Goal: Register for event/course

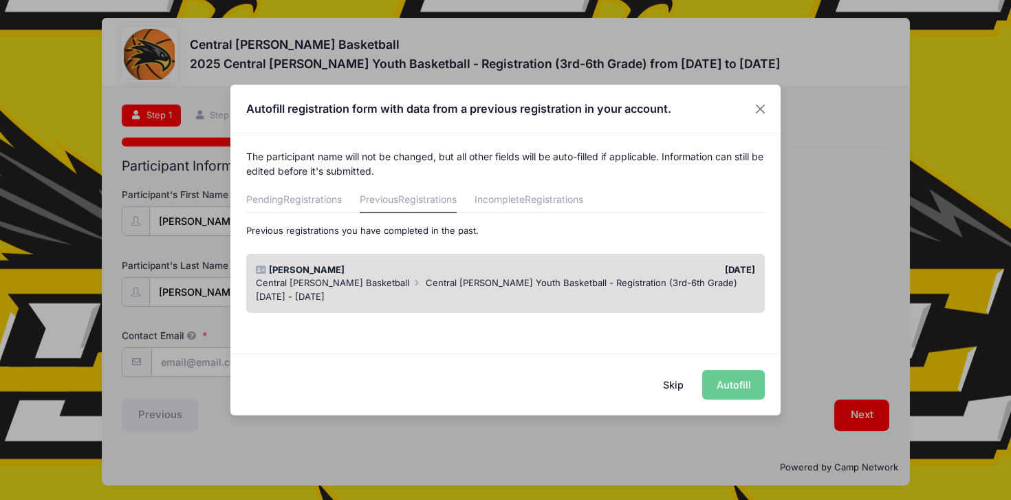
click at [256, 213] on div "Pending Registrations Previous Registrations Incomplete Registrations Below are…" at bounding box center [505, 253] width 519 height 131
click at [268, 204] on link "Pending Registrations" at bounding box center [294, 200] width 96 height 25
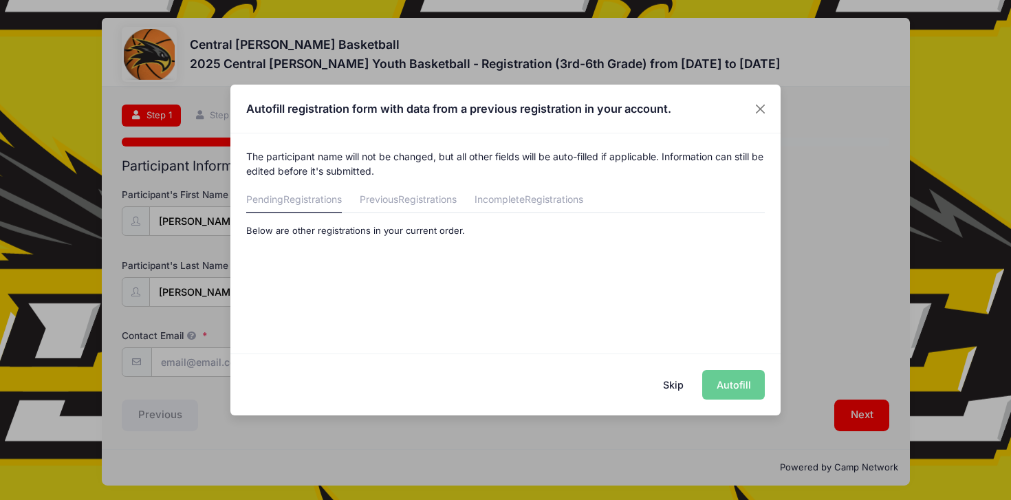
click at [677, 384] on button "Skip" at bounding box center [673, 385] width 49 height 30
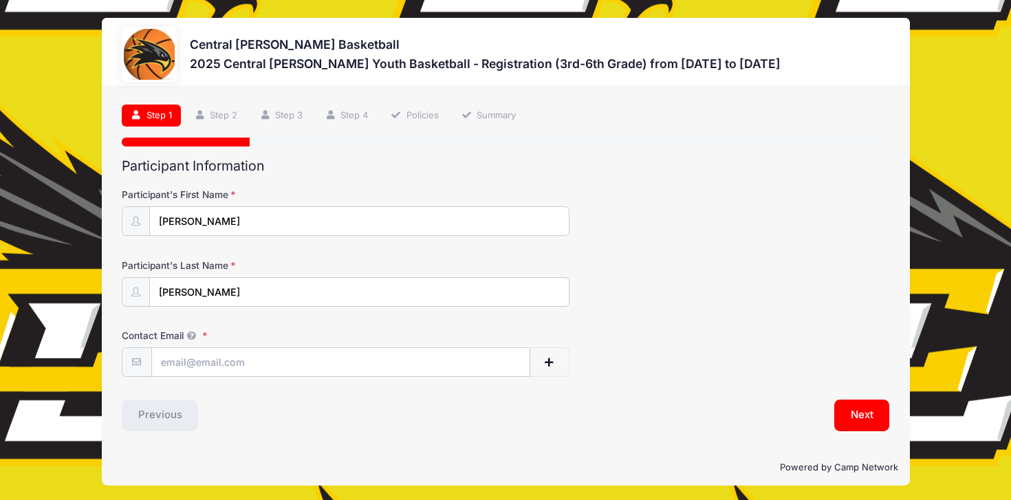
scroll to position [3, 0]
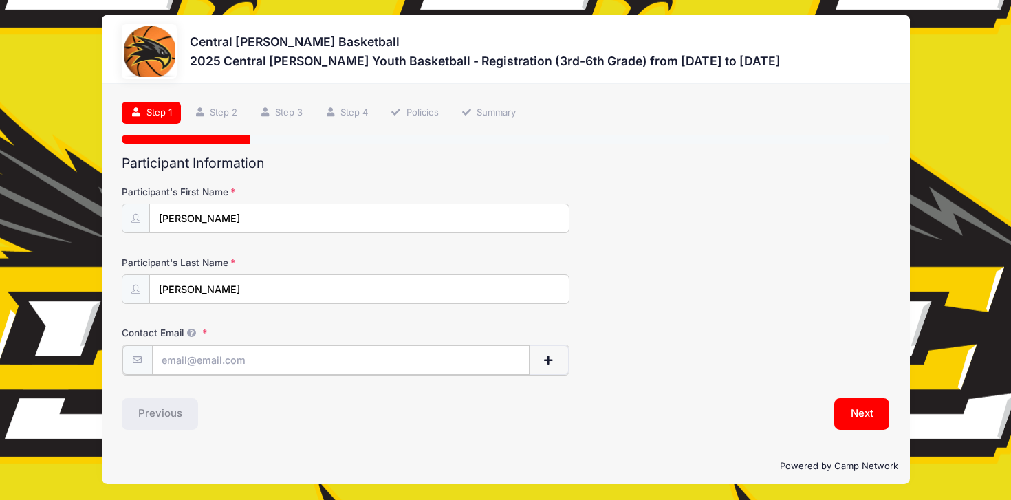
click at [222, 358] on input "Contact Email" at bounding box center [340, 360] width 377 height 30
type input "[EMAIL_ADDRESS][DOMAIN_NAME]"
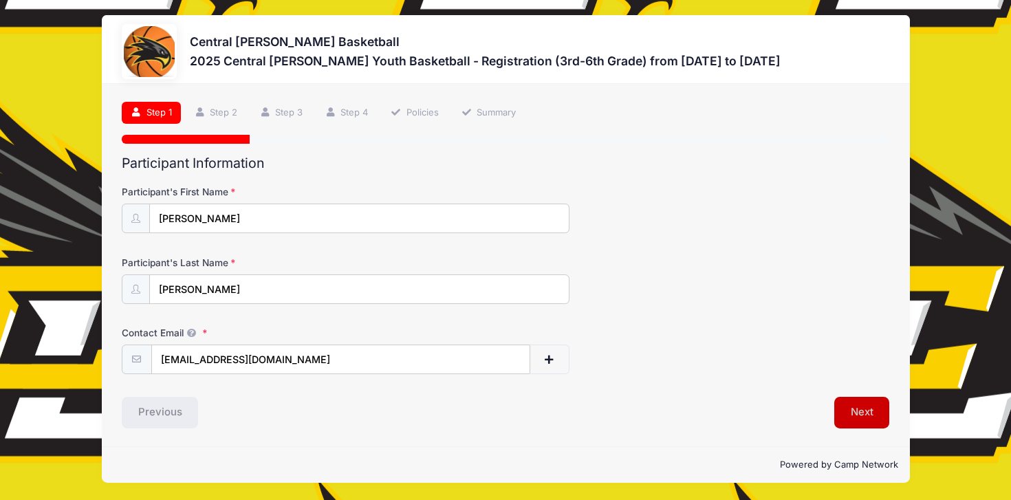
click at [859, 409] on button "Next" at bounding box center [862, 413] width 56 height 32
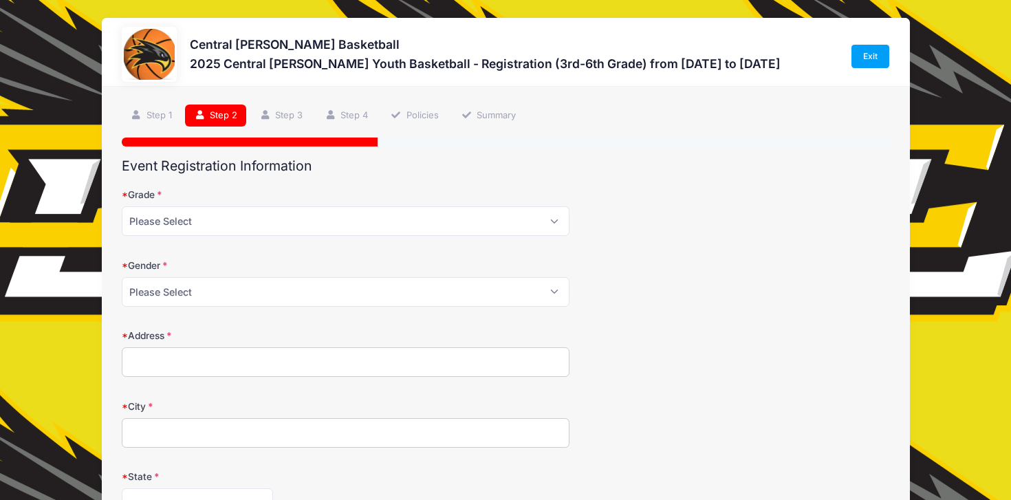
scroll to position [0, 0]
click at [242, 216] on select "Please Select 3rd 4th 5th 6th" at bounding box center [346, 221] width 448 height 30
click at [122, 206] on select "Please Select 3rd 4th 5th 6th" at bounding box center [346, 221] width 448 height 30
click at [207, 222] on select "Please Select 3rd 4th 5th 6th" at bounding box center [346, 221] width 448 height 30
select select "5th"
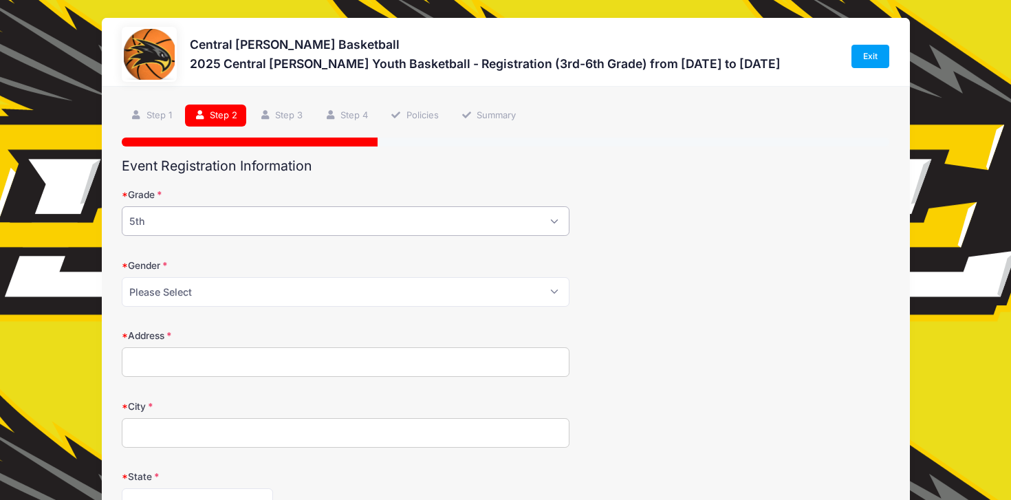
click at [122, 206] on select "Please Select 3rd 4th 5th 6th" at bounding box center [346, 221] width 448 height 30
click at [194, 287] on select "Please Select [DEMOGRAPHIC_DATA] [DEMOGRAPHIC_DATA]" at bounding box center [346, 292] width 448 height 30
select select "[DEMOGRAPHIC_DATA]"
click at [122, 277] on select "Please Select [DEMOGRAPHIC_DATA] [DEMOGRAPHIC_DATA]" at bounding box center [346, 292] width 448 height 30
click at [190, 360] on input "Address" at bounding box center [346, 362] width 448 height 30
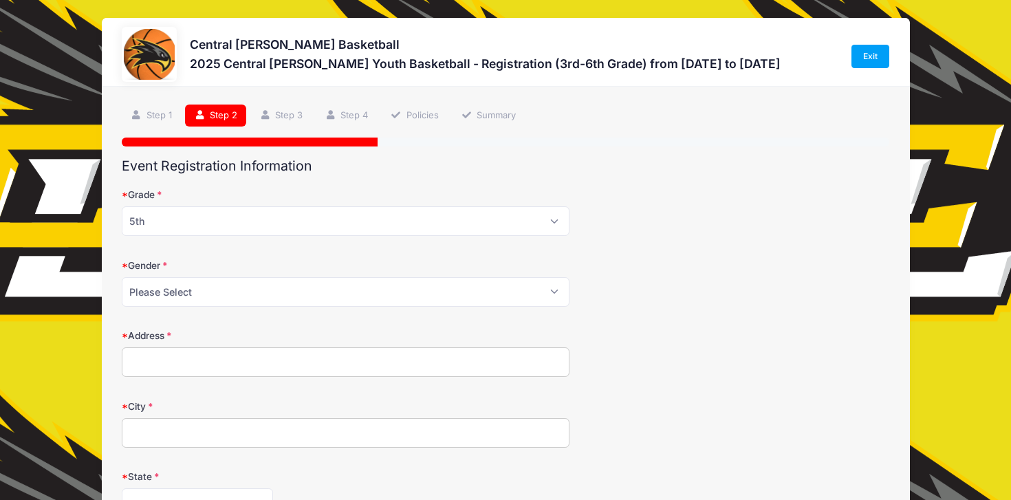
type input "[STREET_ADDRESS]"
type input "DONNELLSON"
select select "IA"
type input "52625"
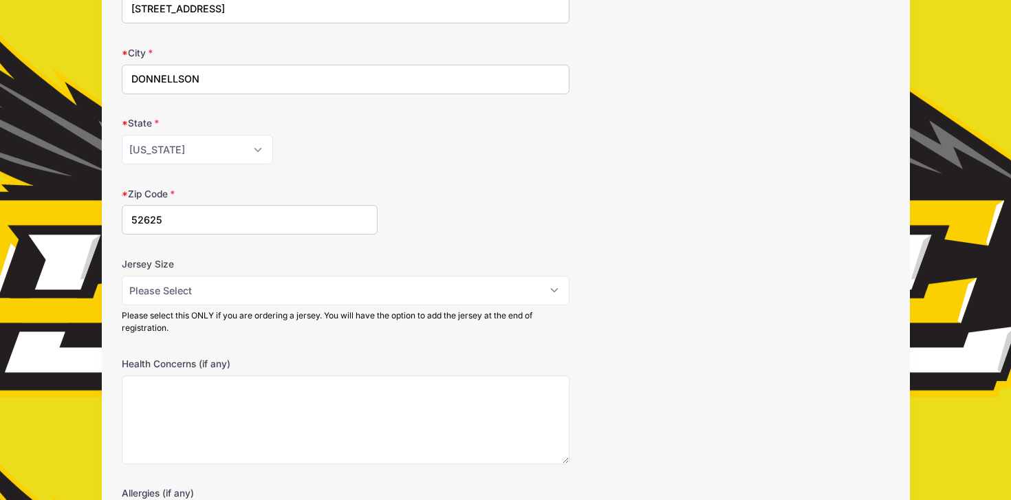
scroll to position [388, 0]
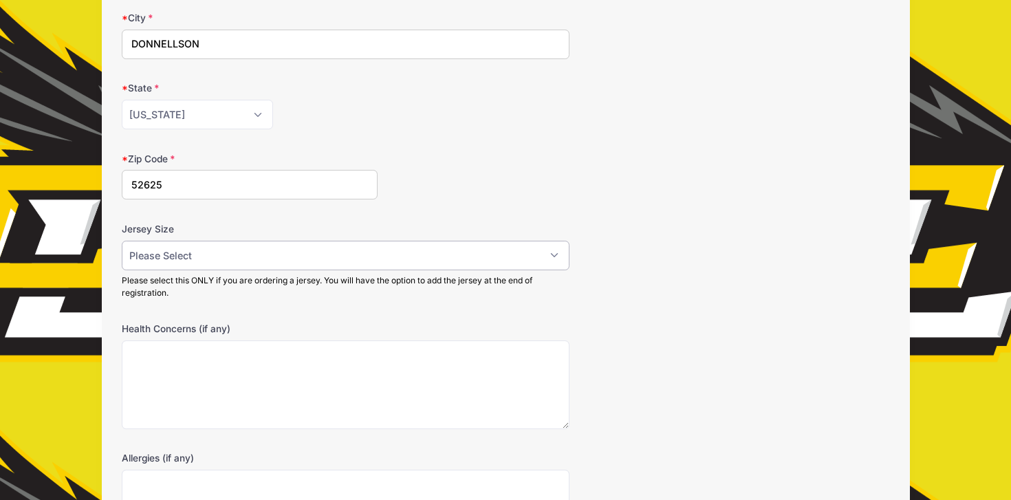
click at [241, 254] on select "Please Select YS YM YL AS AM AL AXL" at bounding box center [346, 256] width 448 height 30
select select "YM"
click at [122, 241] on select "Please Select YS YM YL AS AM AL AXL" at bounding box center [346, 256] width 448 height 30
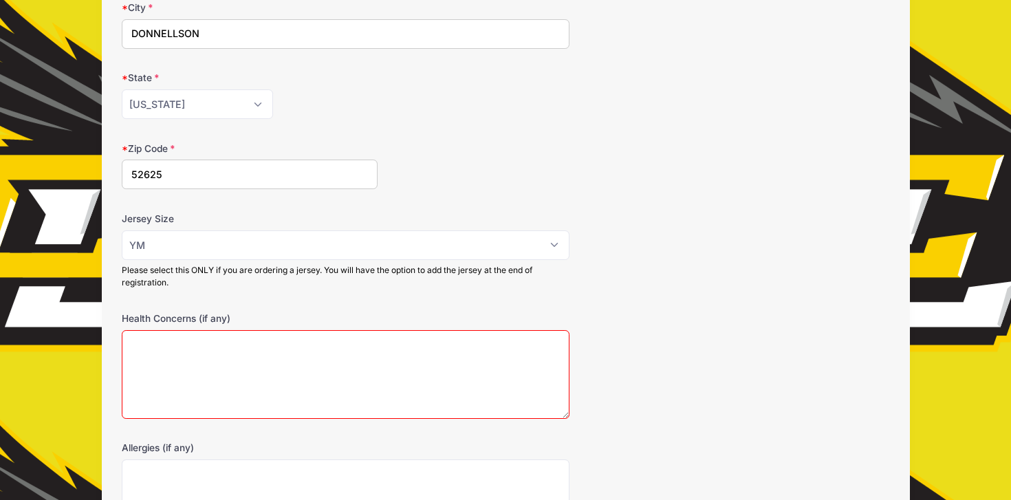
click at [186, 360] on textarea "Health Concerns (if any)" at bounding box center [346, 374] width 448 height 89
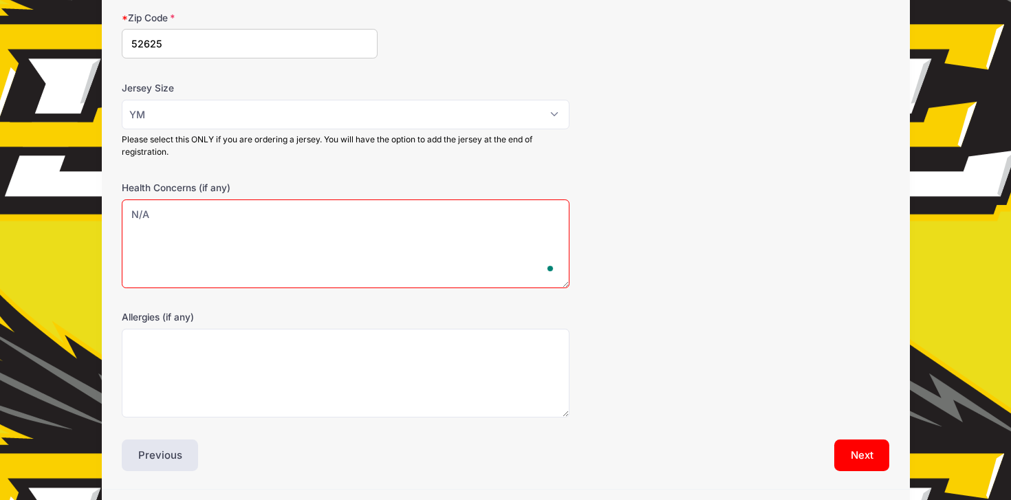
scroll to position [535, 0]
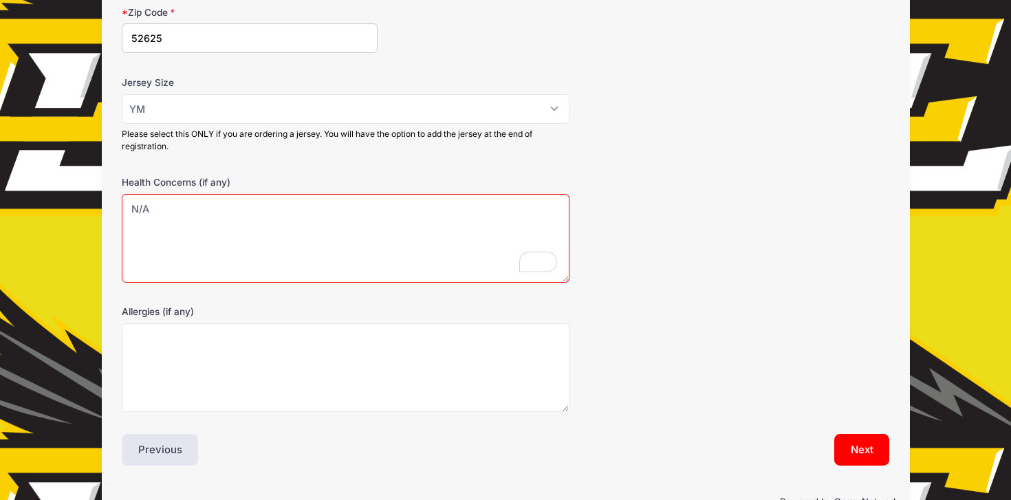
type textarea "N/A"
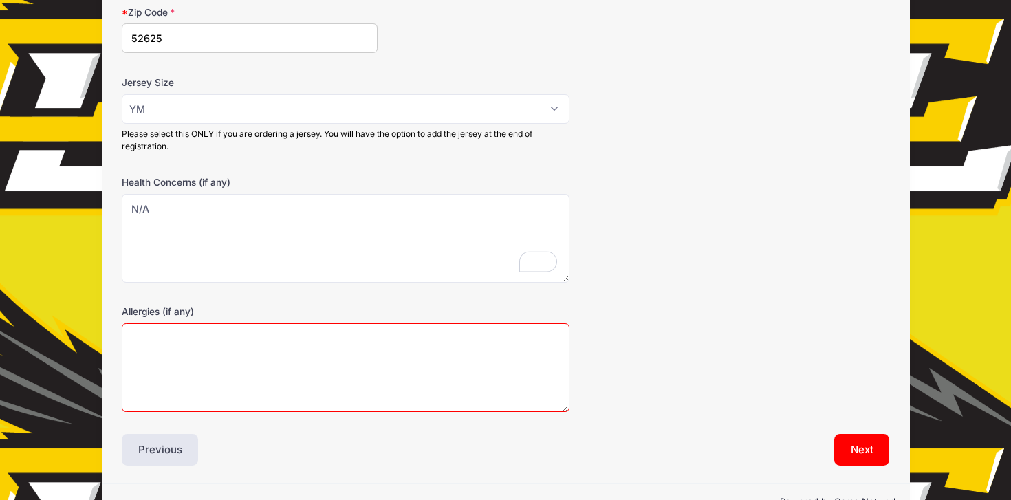
click at [255, 375] on textarea "Allergies (if any)" at bounding box center [346, 367] width 448 height 89
type textarea "n"
type textarea "N/A"
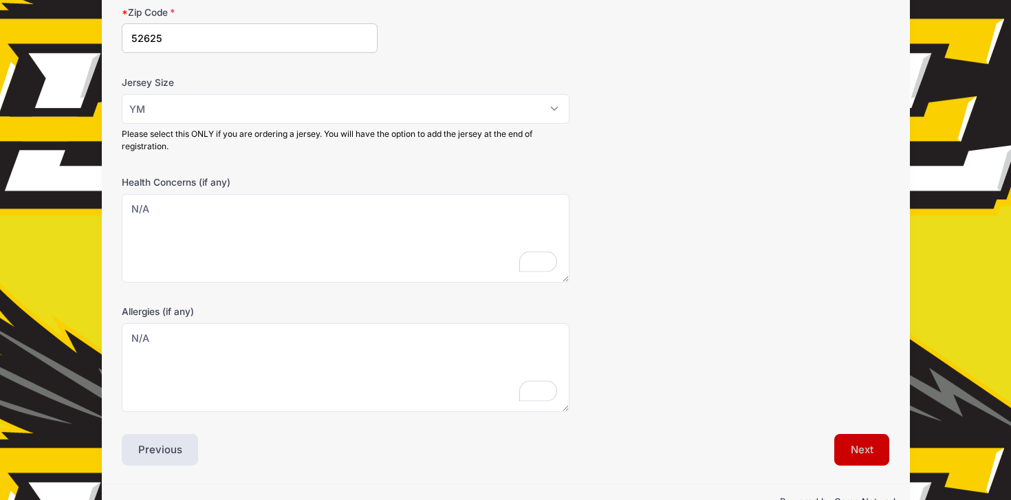
click at [868, 450] on button "Next" at bounding box center [862, 450] width 56 height 32
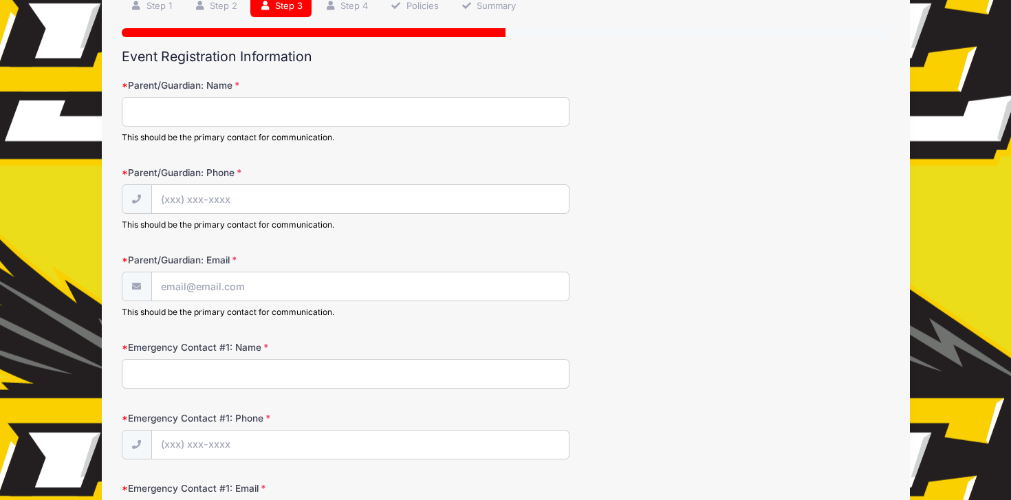
scroll to position [110, 0]
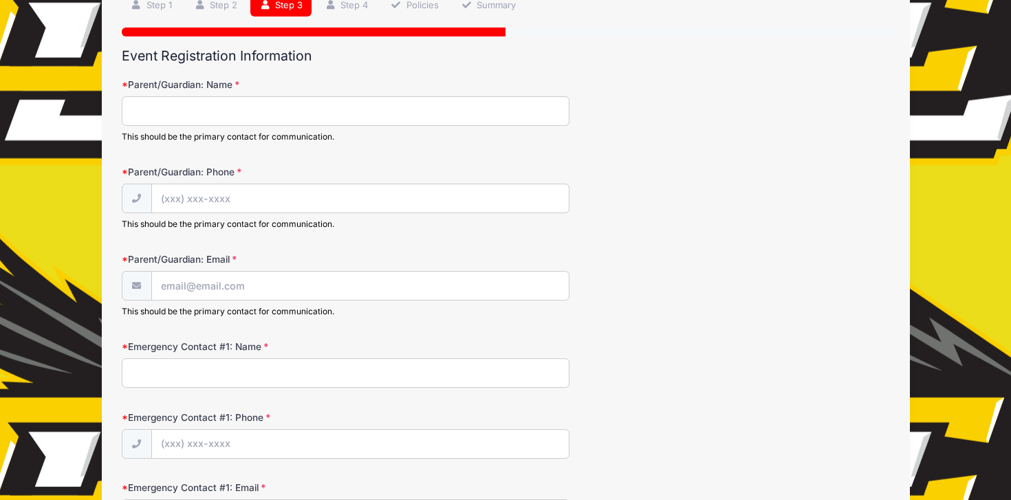
click at [186, 100] on input "Parent/Guardian: Name" at bounding box center [346, 111] width 448 height 30
type input "[PERSON_NAME]"
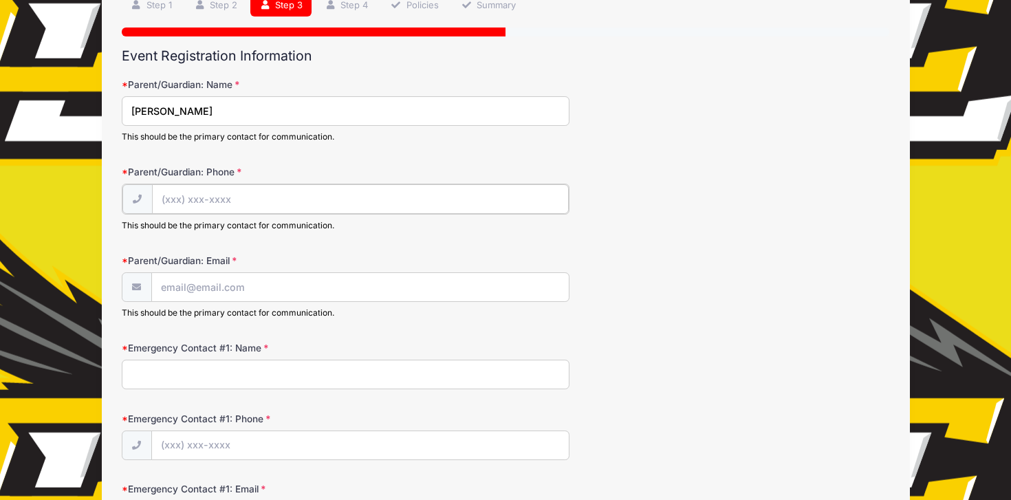
type input "[PHONE_NUMBER]"
type input "[EMAIL_ADDRESS][DOMAIN_NAME]"
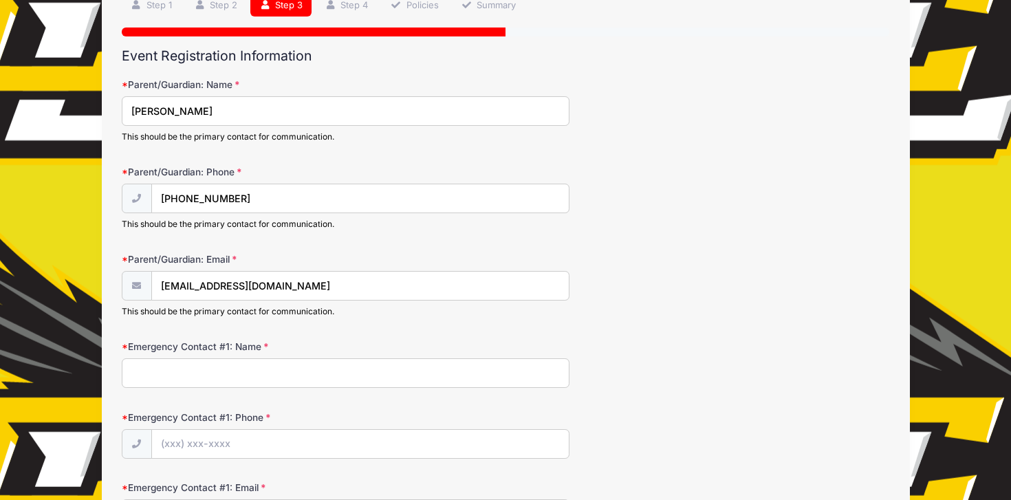
click at [201, 377] on input "Emergency Contact #1: Name" at bounding box center [346, 373] width 448 height 30
type input "[PERSON_NAME]"
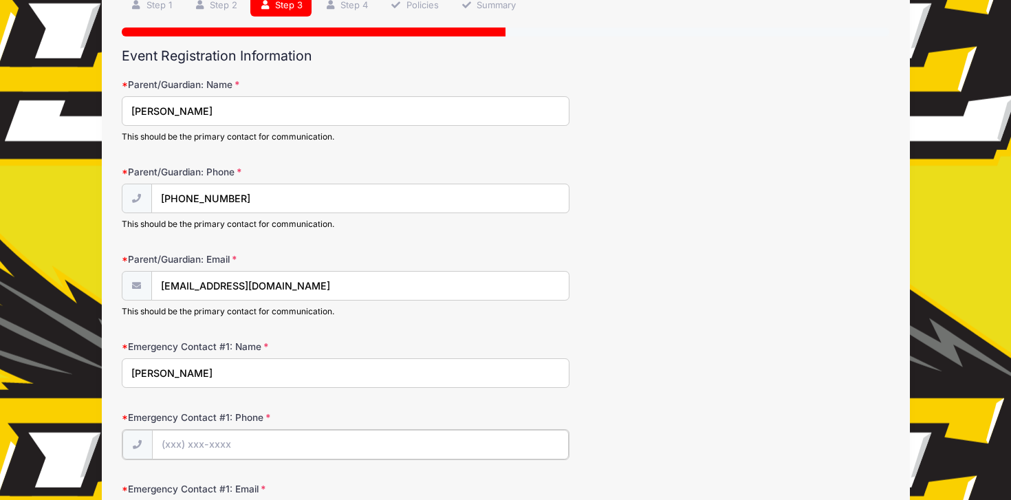
type input "[PHONE_NUMBER]"
type input "[EMAIL_ADDRESS][DOMAIN_NAME]"
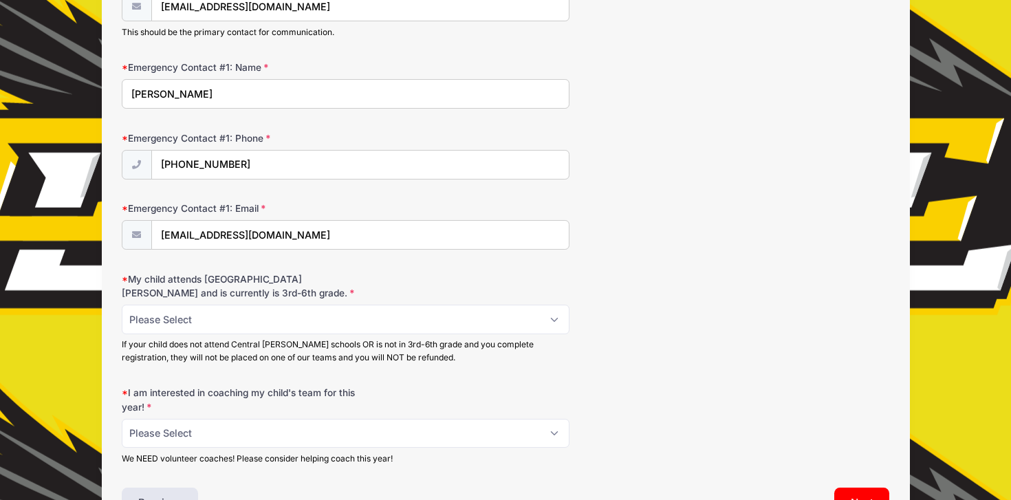
scroll to position [408, 0]
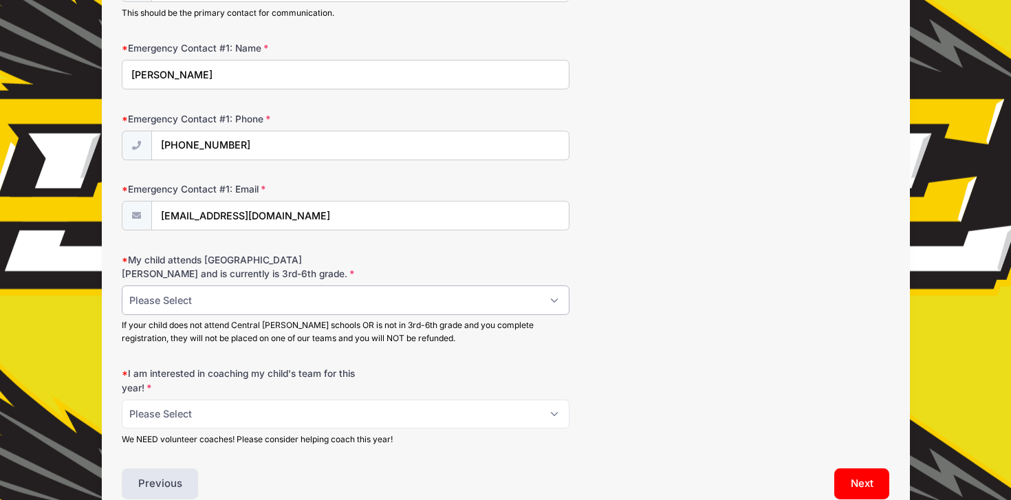
click at [216, 303] on select "Please Select Yes No" at bounding box center [346, 300] width 448 height 30
select select "Yes"
click at [122, 285] on select "Please Select Yes No" at bounding box center [346, 300] width 448 height 30
click at [228, 411] on select "Please Select Yes No" at bounding box center [346, 414] width 448 height 30
select select "No"
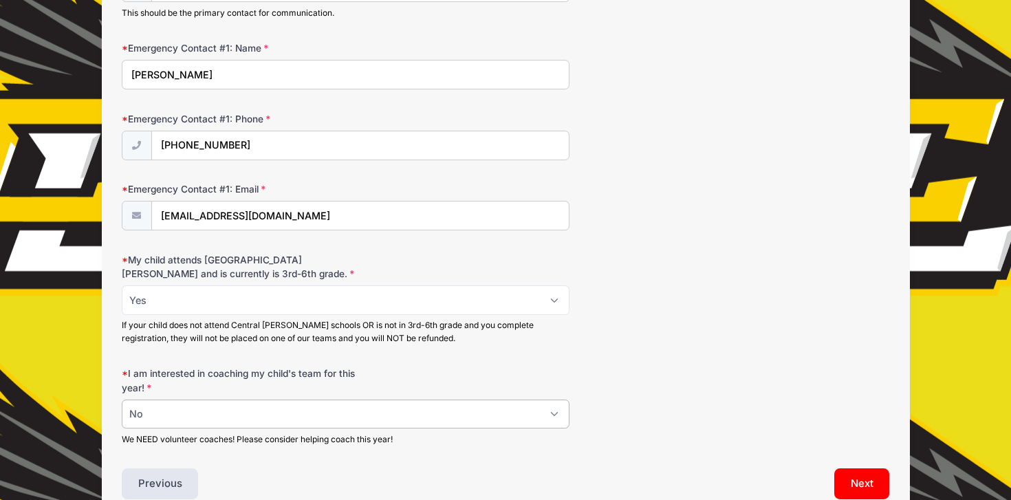
click at [122, 399] on select "Please Select Yes No" at bounding box center [346, 414] width 448 height 30
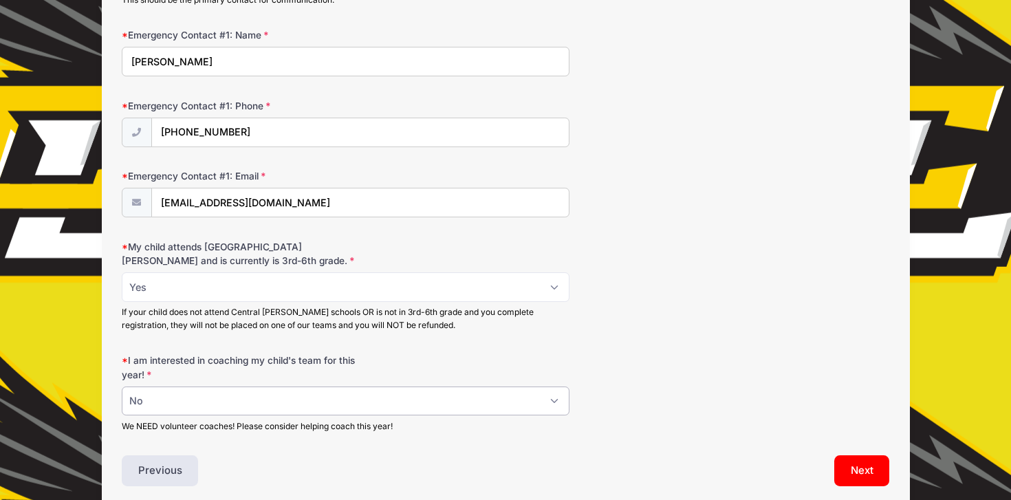
scroll to position [479, 0]
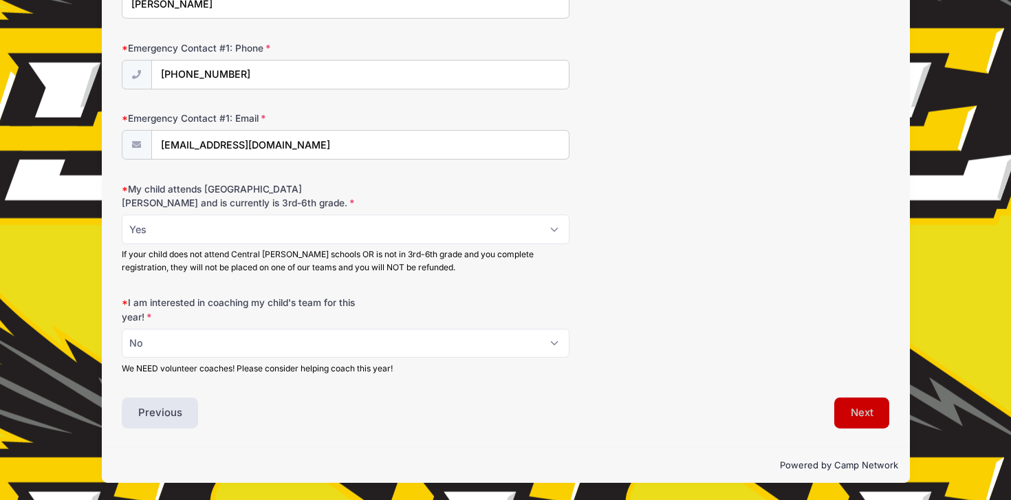
click at [849, 408] on button "Next" at bounding box center [862, 413] width 56 height 32
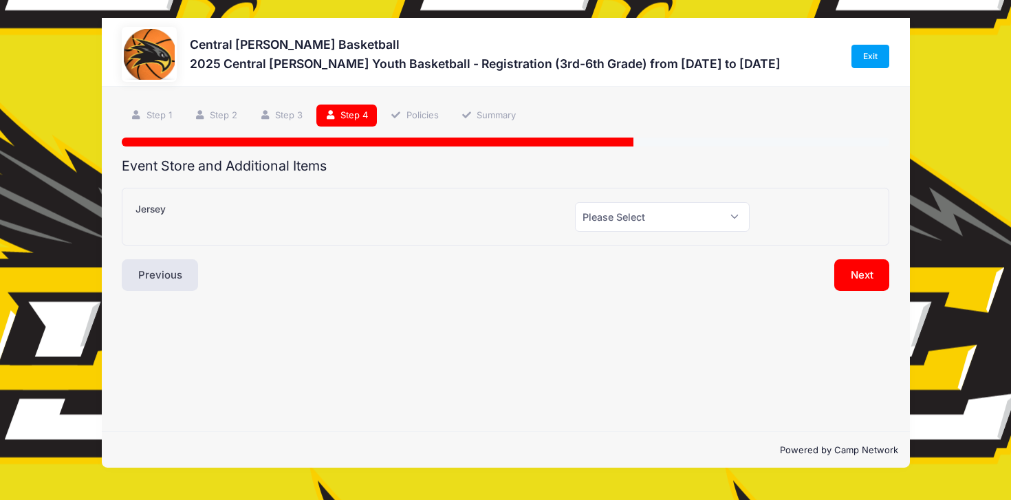
scroll to position [0, 0]
click at [682, 215] on select "Please Select Yes (+$20.00) No" at bounding box center [662, 217] width 175 height 30
select select "1"
click at [575, 202] on select "Please Select Yes (+$20.00) No" at bounding box center [662, 217] width 175 height 30
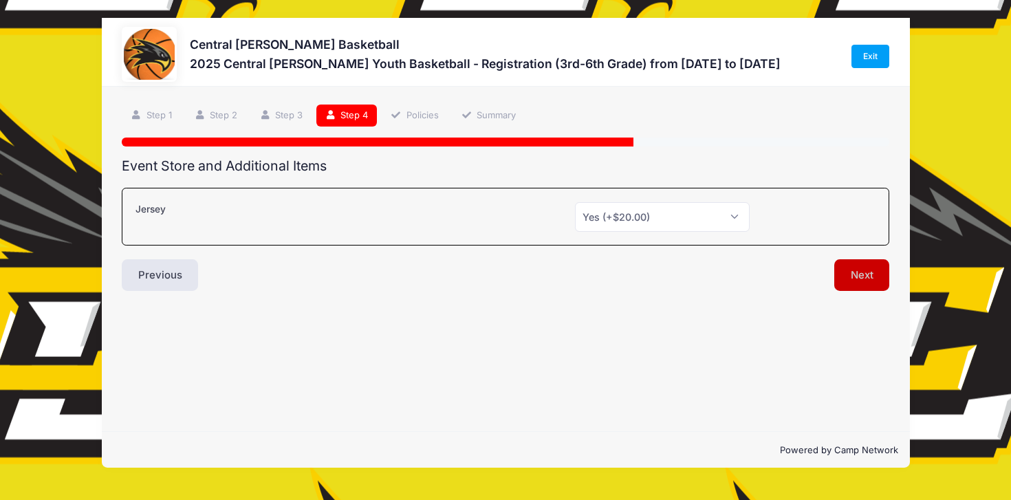
click at [860, 269] on button "Next" at bounding box center [862, 275] width 56 height 32
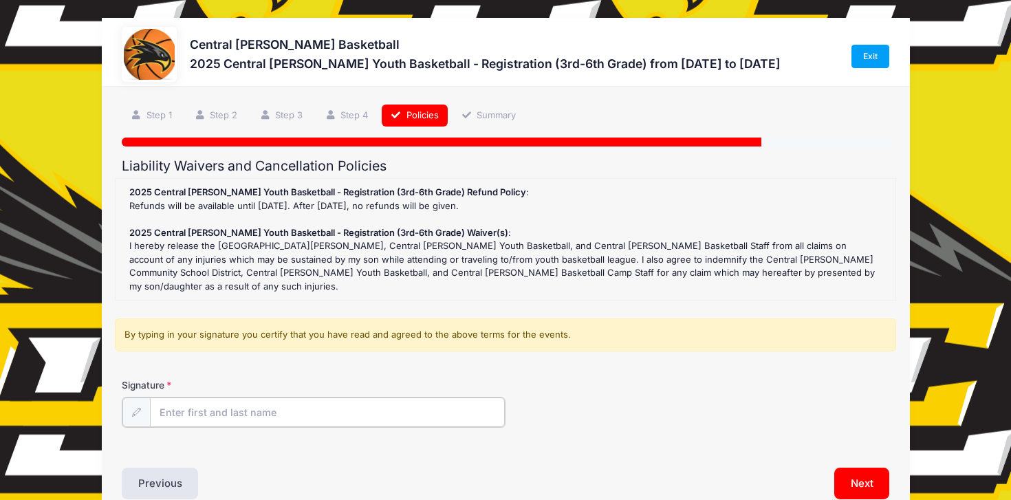
click at [289, 399] on input "Signature" at bounding box center [327, 412] width 355 height 30
type input "[PERSON_NAME]"
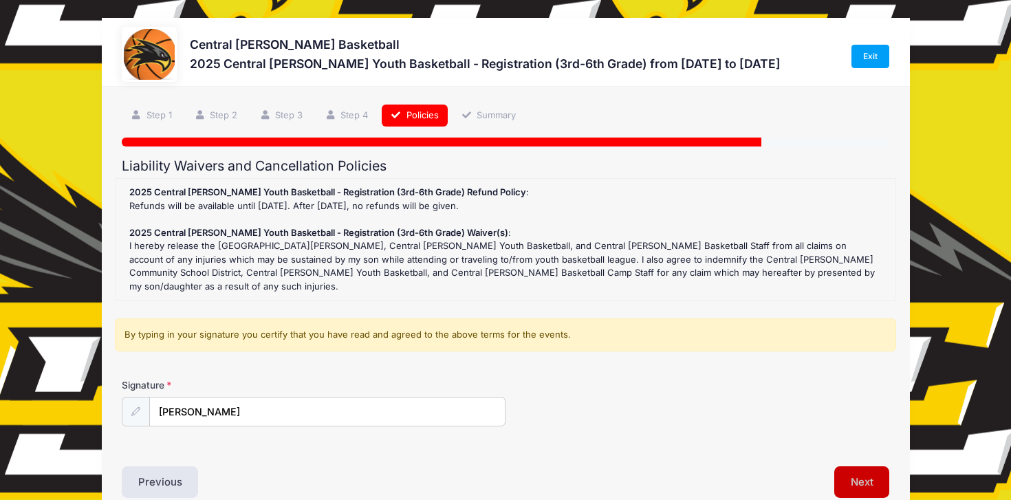
click at [864, 466] on button "Next" at bounding box center [862, 482] width 56 height 32
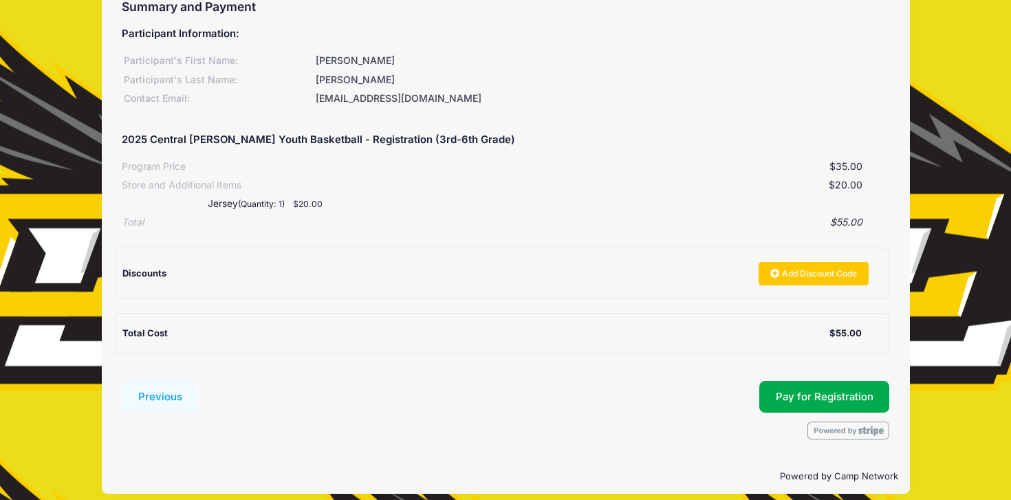
scroll to position [160, 0]
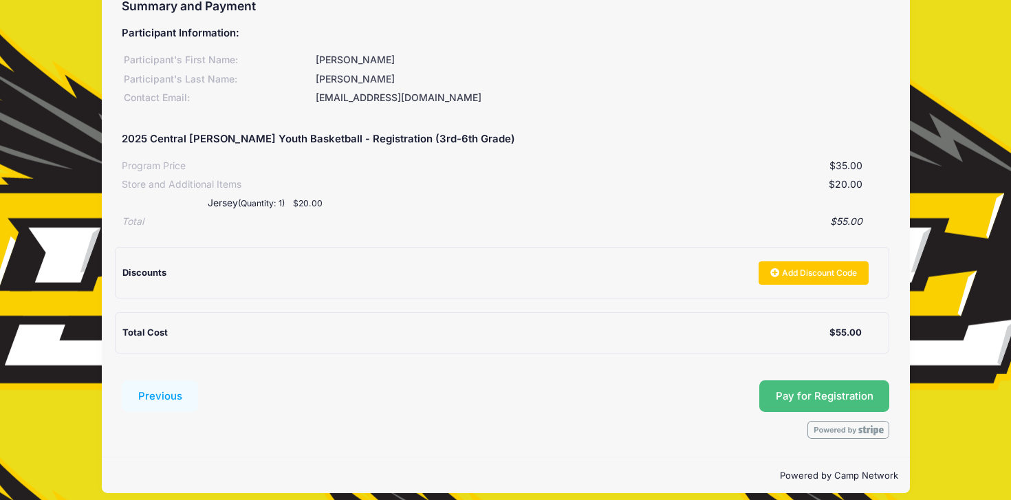
click at [860, 399] on button "Pay for Registration" at bounding box center [824, 396] width 131 height 32
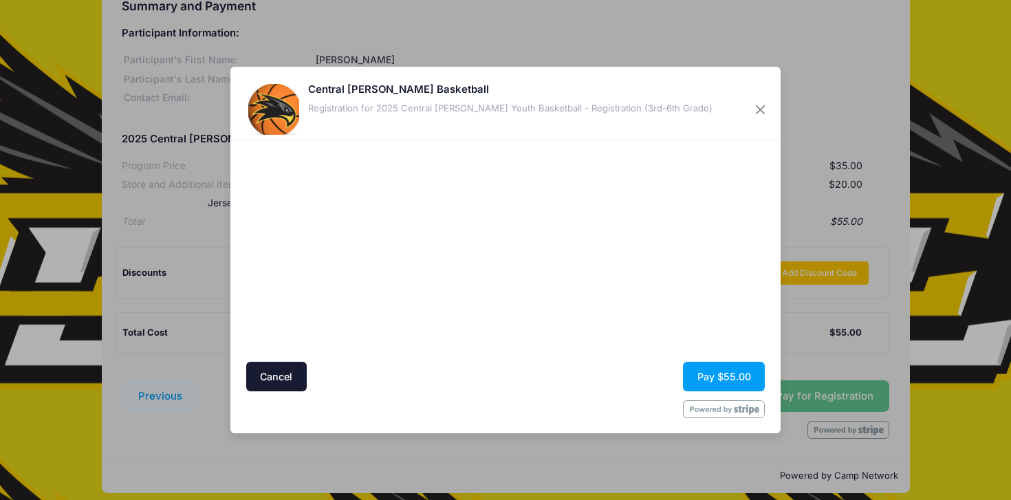
click at [430, 330] on div at bounding box center [372, 250] width 253 height 208
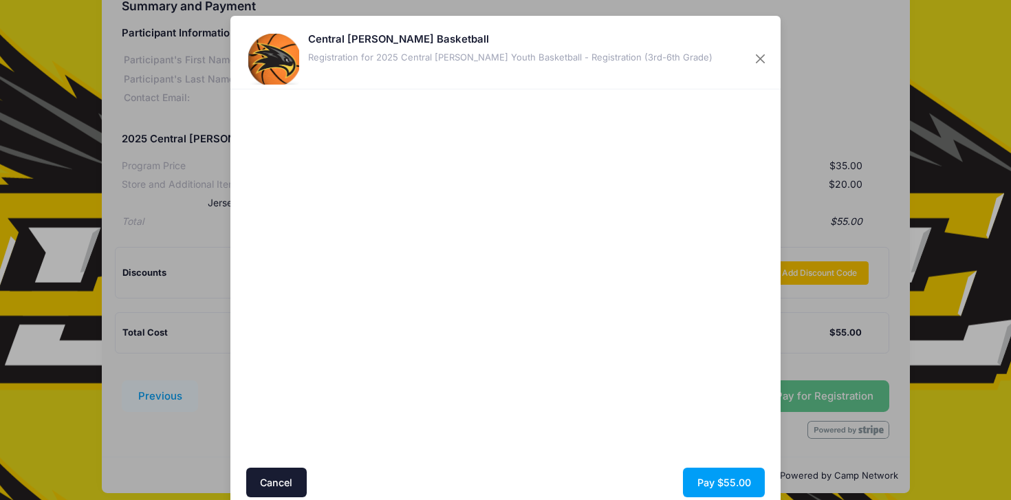
scroll to position [55, 0]
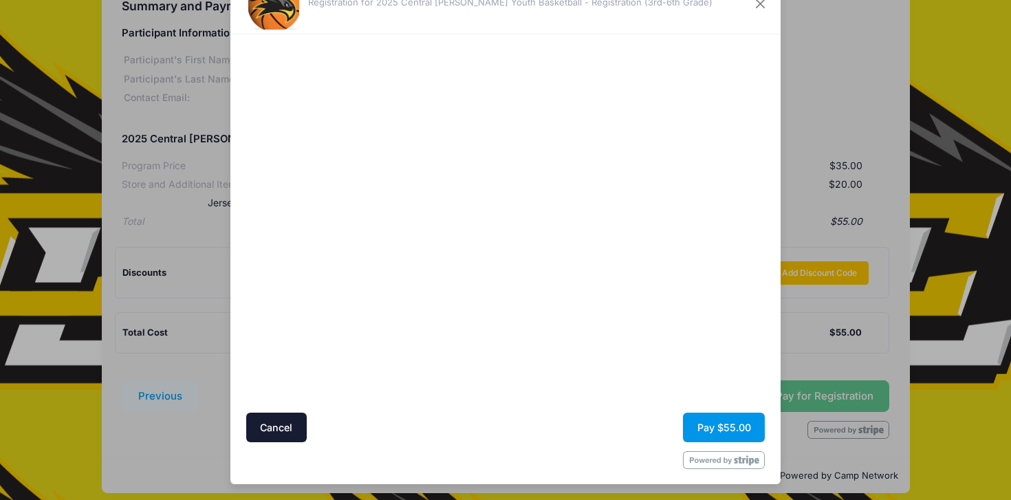
click at [717, 419] on button "Pay $55.00" at bounding box center [724, 428] width 82 height 30
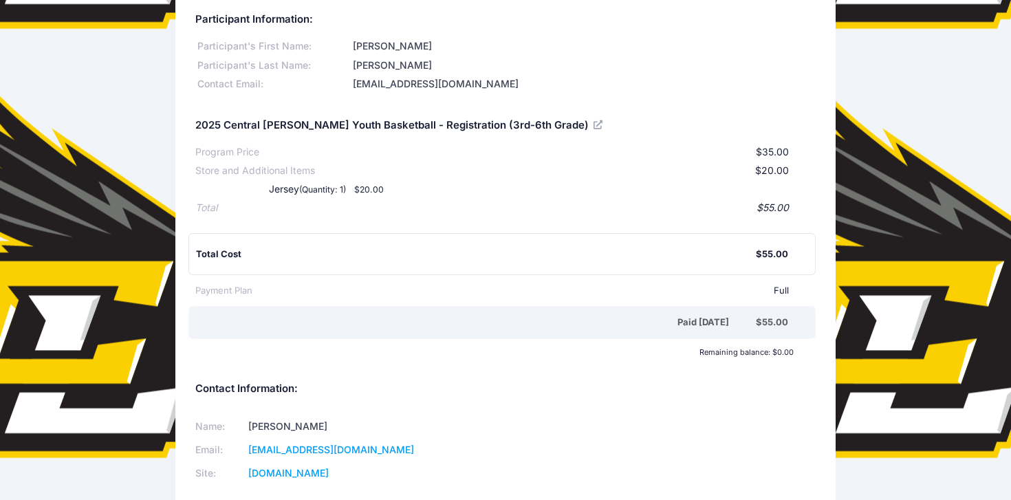
scroll to position [144, 0]
